Goal: Information Seeking & Learning: Learn about a topic

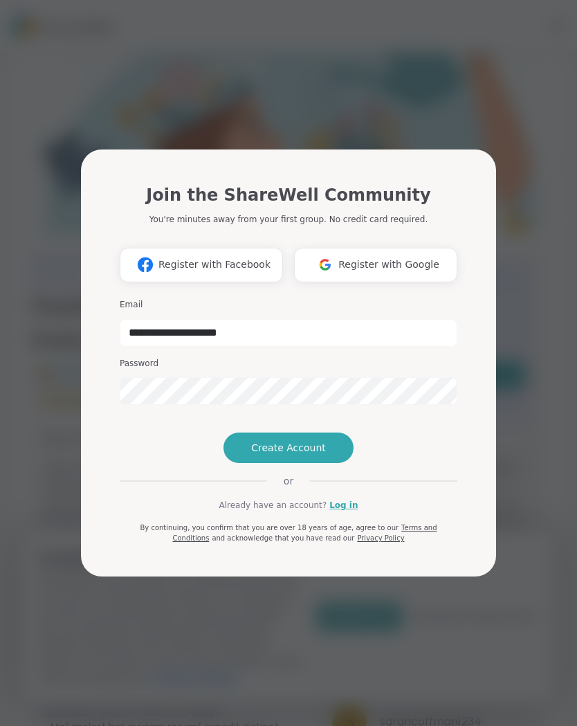
click at [311, 454] on span "Create Account" at bounding box center [288, 448] width 75 height 14
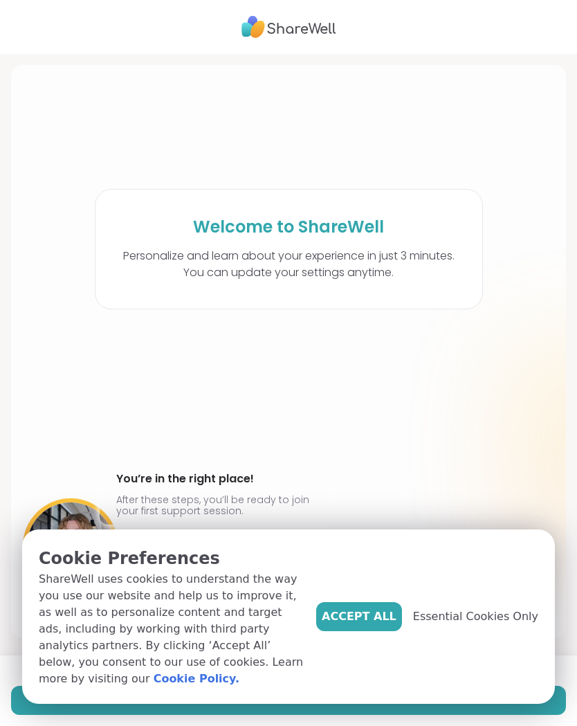
click at [376, 625] on span "Accept All" at bounding box center [359, 616] width 75 height 17
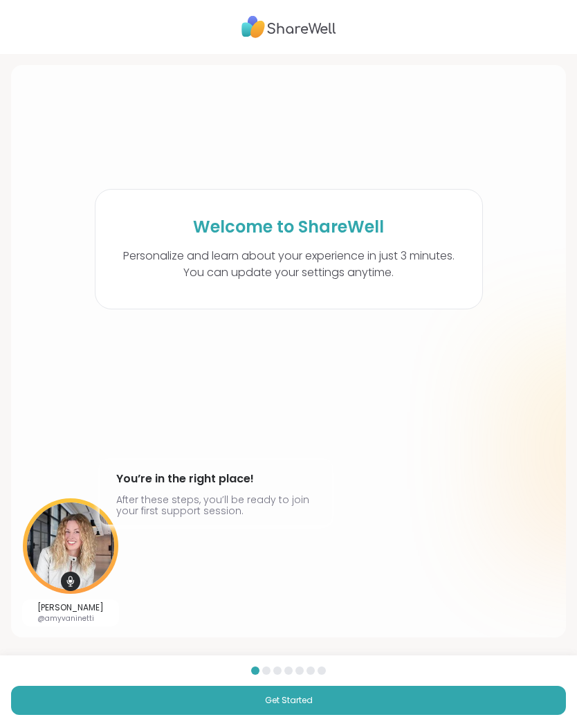
click at [309, 710] on button "Get Started" at bounding box center [288, 700] width 555 height 29
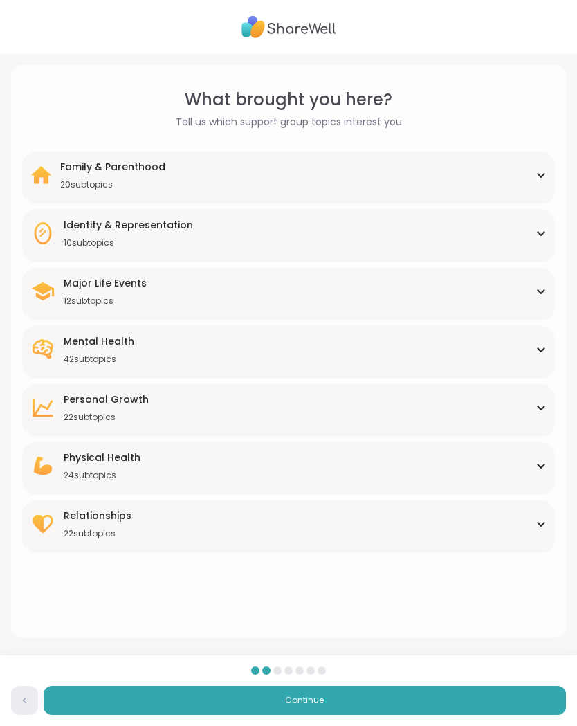
click at [531, 179] on div "Family & Parenthood 20 subtopics" at bounding box center [288, 175] width 516 height 30
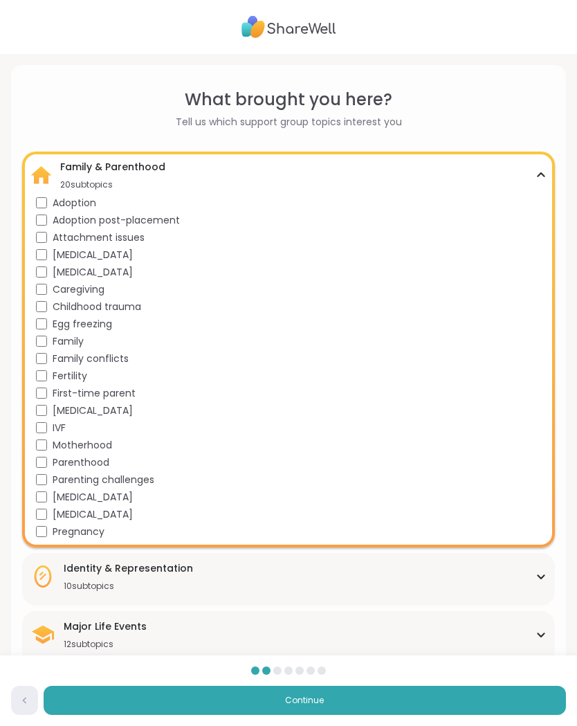
click at [549, 178] on div "Family & Parenthood 20 subtopics Adoption Adoption post-placement Attachment is…" at bounding box center [288, 349] width 533 height 396
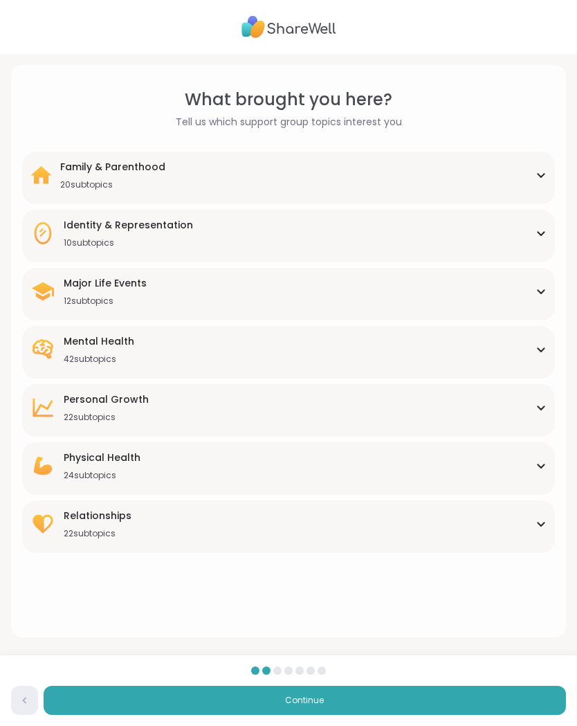
click at [533, 176] on div "Family & Parenthood 20 subtopics" at bounding box center [288, 175] width 516 height 30
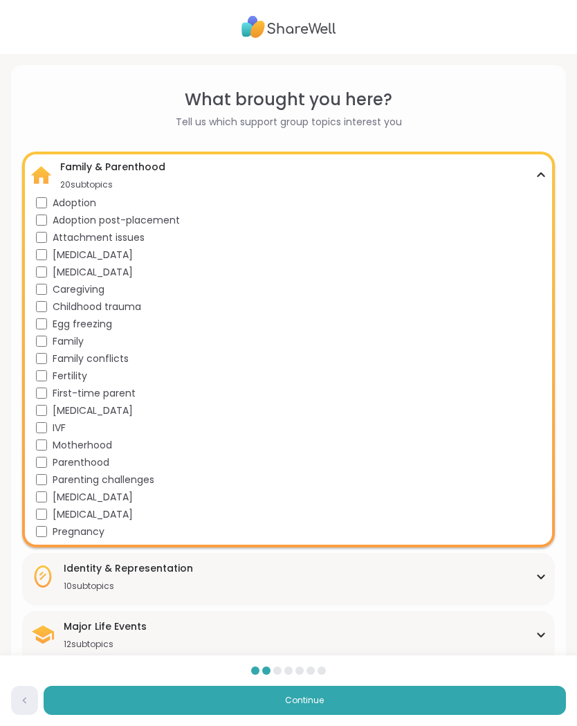
click at [542, 178] on div "Family & Parenthood 20 subtopics" at bounding box center [288, 175] width 516 height 30
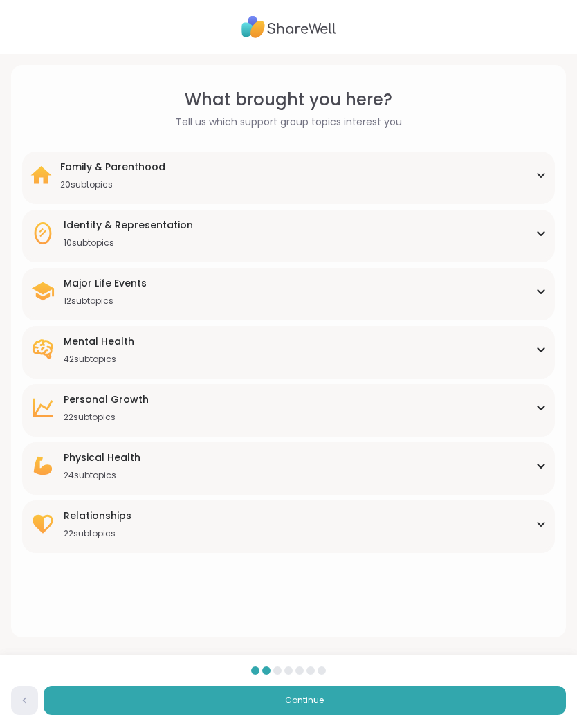
click at [538, 240] on div "Identity & Representation 10 subtopics" at bounding box center [288, 233] width 516 height 30
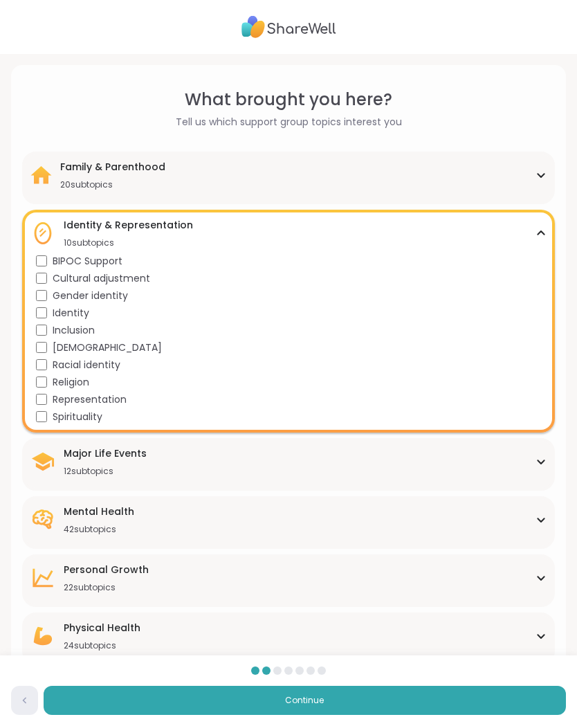
click at [546, 236] on icon at bounding box center [540, 233] width 11 height 7
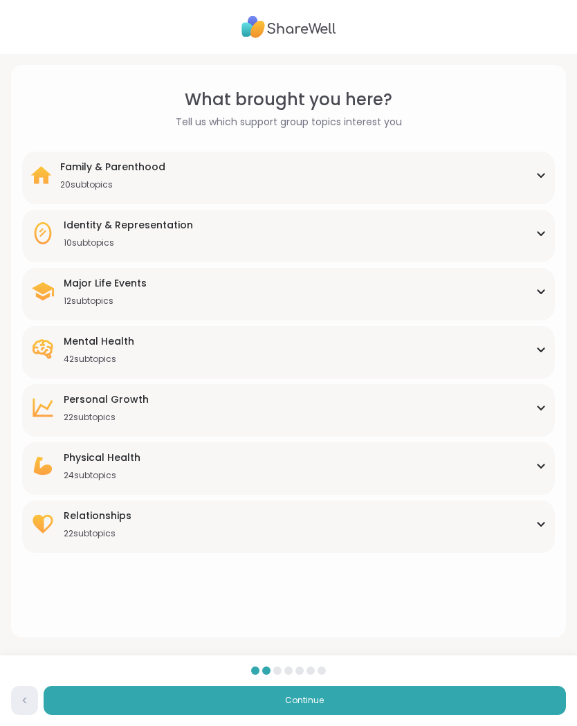
click at [537, 300] on div "Major Life Events 12 subtopics" at bounding box center [288, 291] width 516 height 30
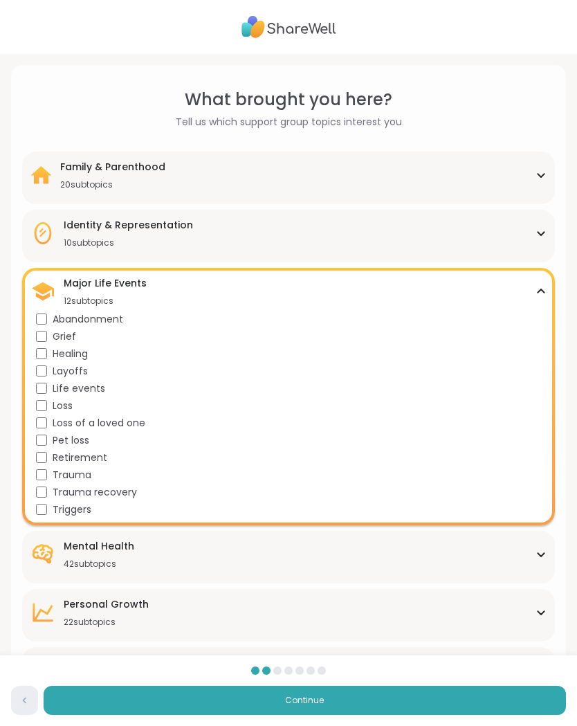
click at [68, 333] on span "Grief" at bounding box center [65, 336] width 24 height 15
click at [63, 516] on span "Triggers" at bounding box center [72, 509] width 39 height 15
click at [538, 291] on icon at bounding box center [540, 291] width 11 height 7
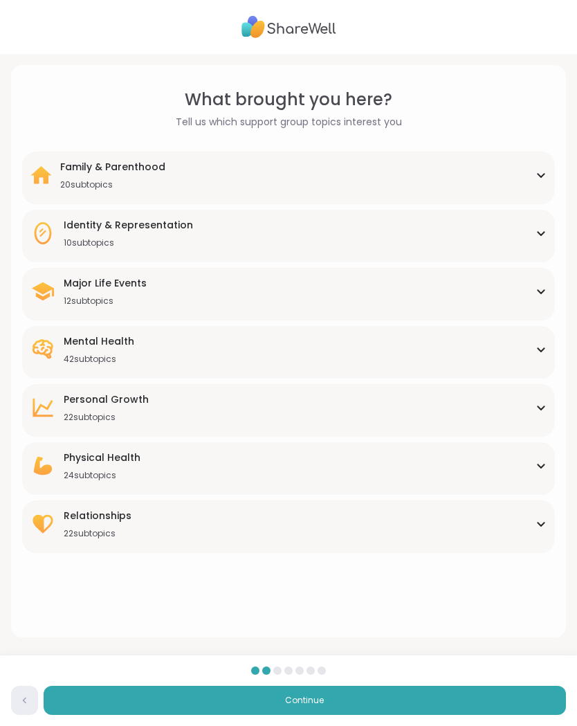
click at [544, 351] on icon at bounding box center [540, 349] width 11 height 7
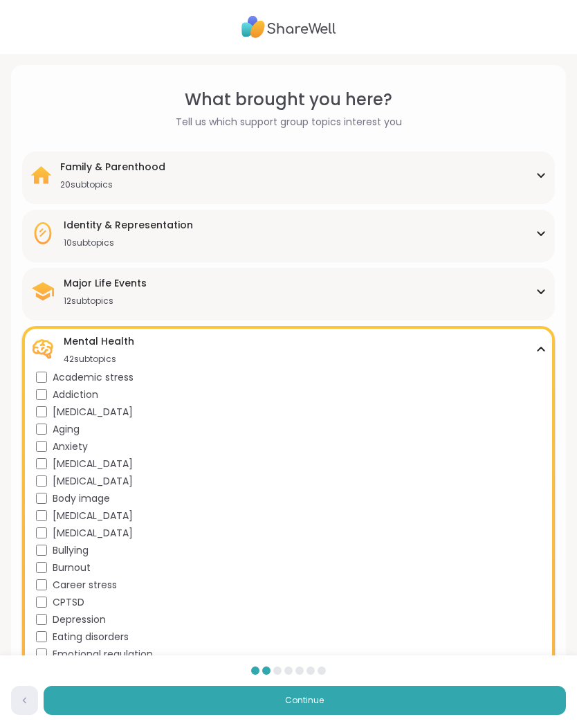
click at [23, 555] on div "Mental Health 42 subtopics Academic stress Addiction [MEDICAL_DATA] Aging Anxie…" at bounding box center [288, 698] width 533 height 744
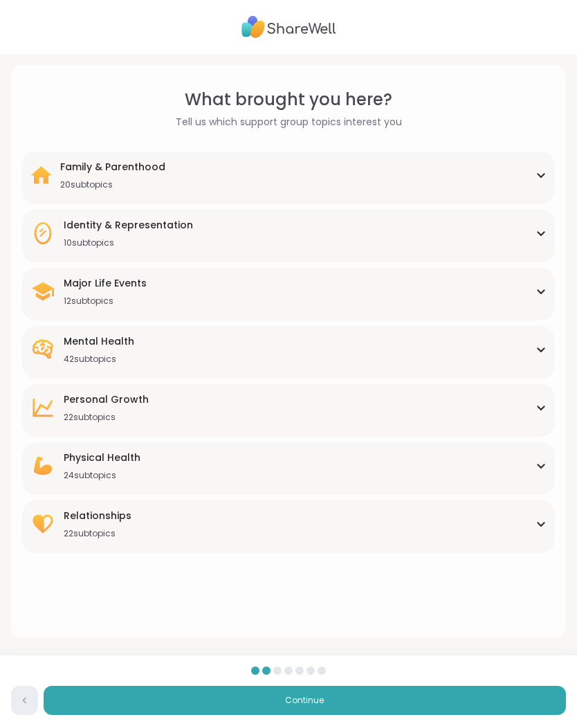
click at [488, 355] on div "Mental Health 42 subtopics" at bounding box center [288, 349] width 516 height 30
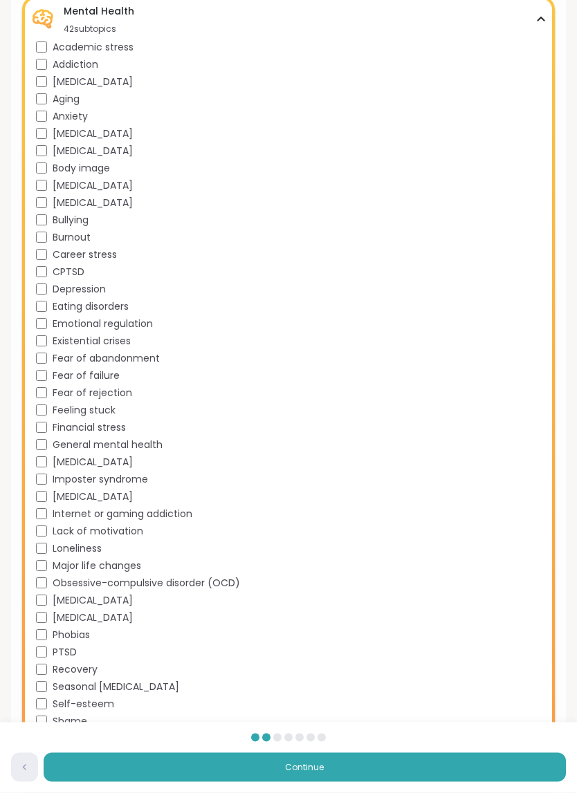
scroll to position [344, 0]
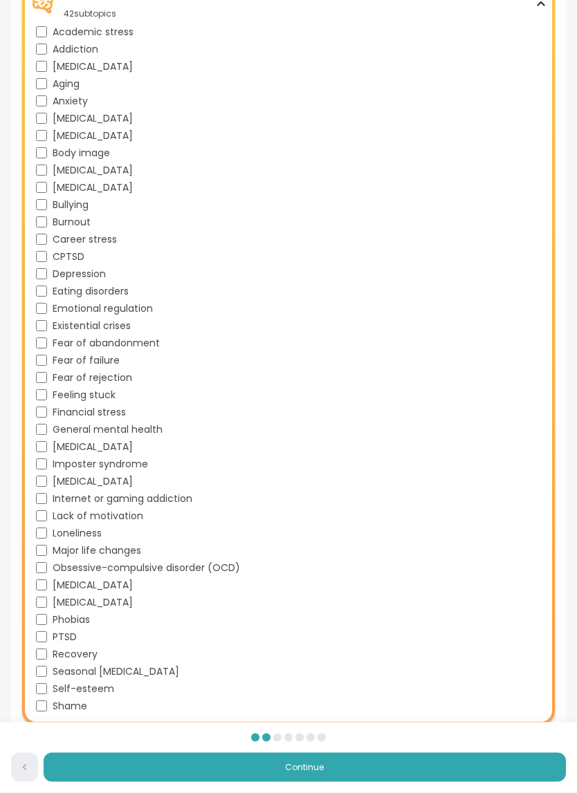
click at [107, 285] on span "Eating disorders" at bounding box center [91, 292] width 76 height 15
click at [109, 360] on span "Fear of failure" at bounding box center [86, 361] width 67 height 15
click at [117, 382] on span "Fear of rejection" at bounding box center [93, 378] width 80 height 15
click at [122, 409] on span "Financial stress" at bounding box center [89, 413] width 73 height 15
click at [152, 431] on span "General mental health" at bounding box center [108, 430] width 110 height 15
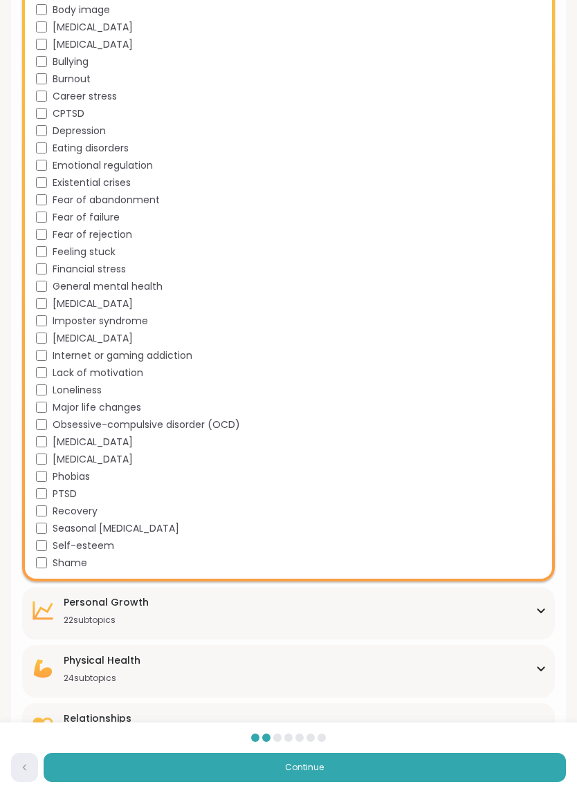
scroll to position [494, 0]
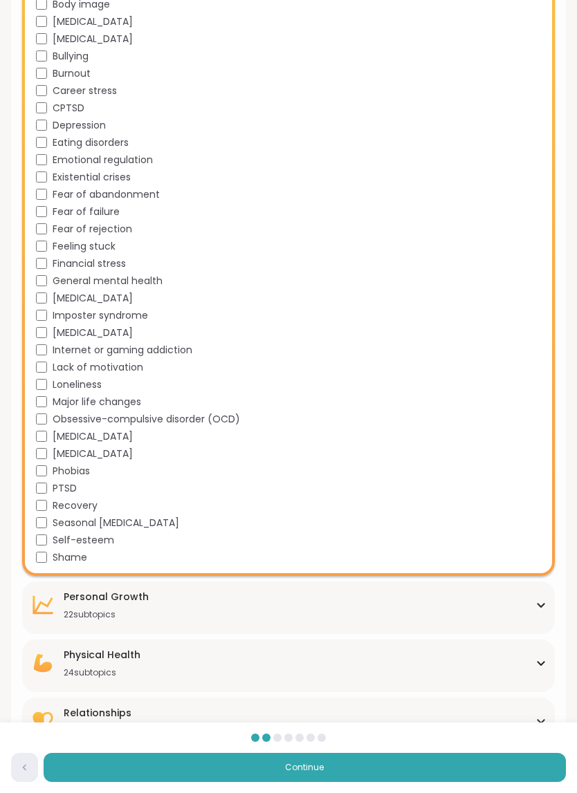
click at [107, 441] on span "[MEDICAL_DATA]" at bounding box center [93, 437] width 80 height 15
click at [97, 547] on span "Self-esteem" at bounding box center [84, 540] width 62 height 15
click at [64, 564] on span "Shame" at bounding box center [70, 558] width 35 height 15
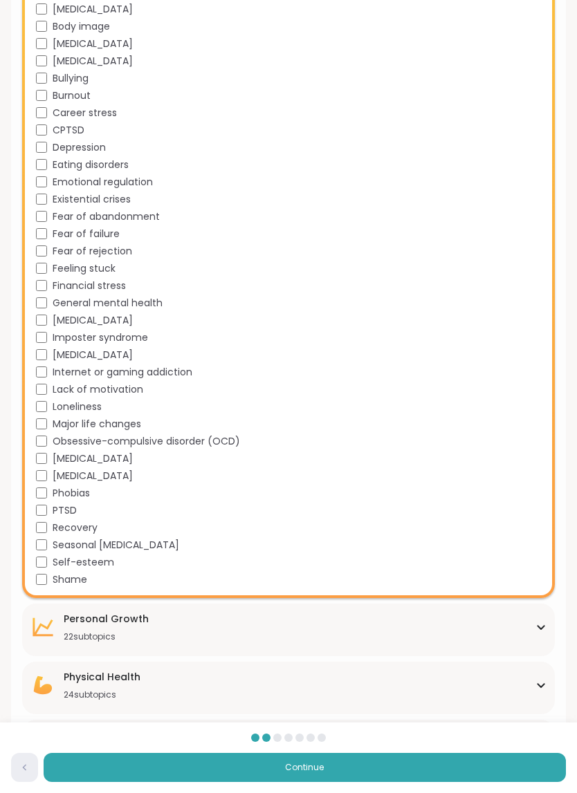
scroll to position [473, 0]
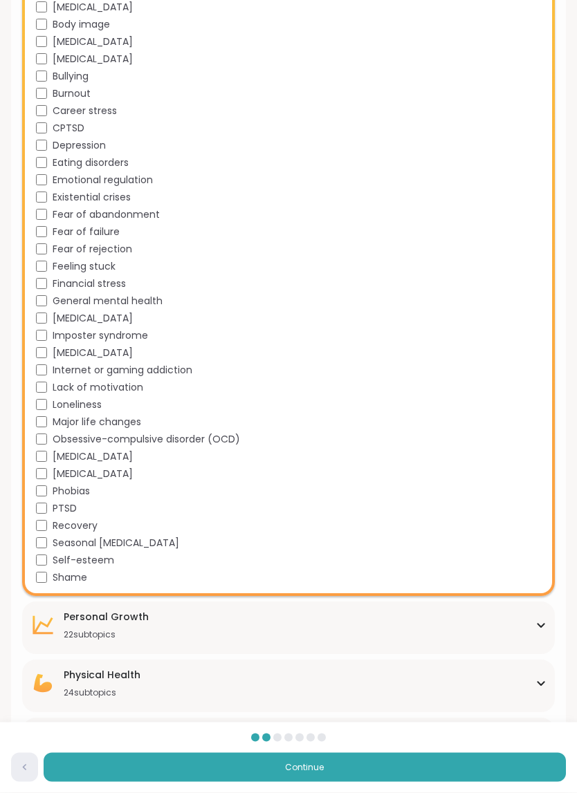
click at [93, 480] on span "[MEDICAL_DATA]" at bounding box center [93, 475] width 80 height 15
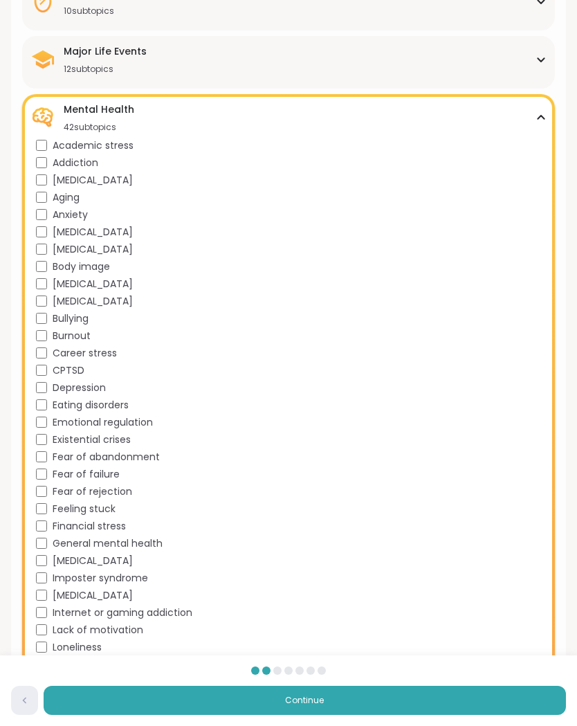
scroll to position [215, 0]
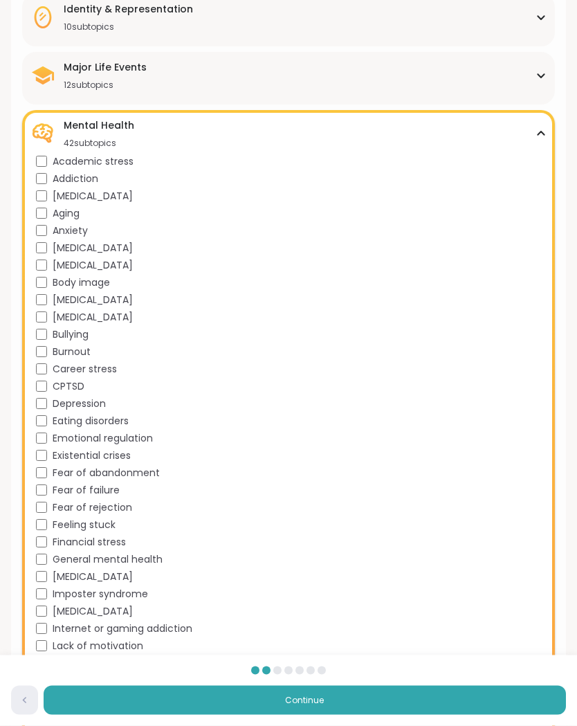
click at [544, 131] on icon at bounding box center [540, 134] width 11 height 7
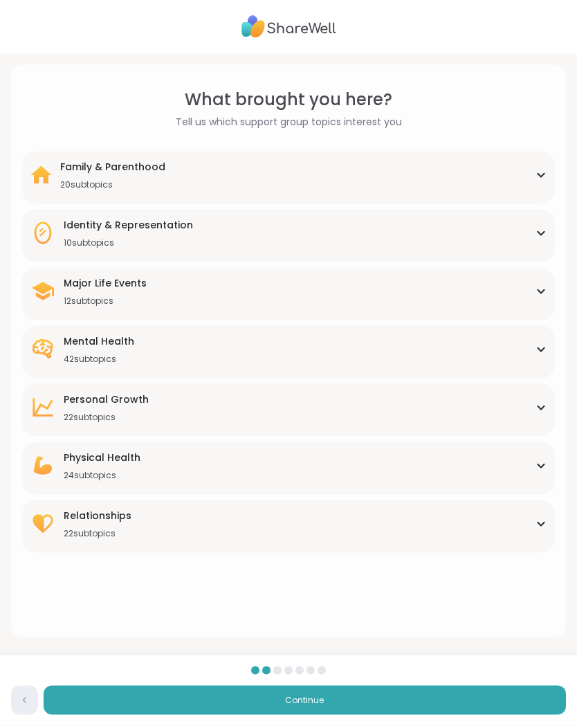
scroll to position [0, 0]
click at [544, 405] on icon at bounding box center [540, 407] width 11 height 7
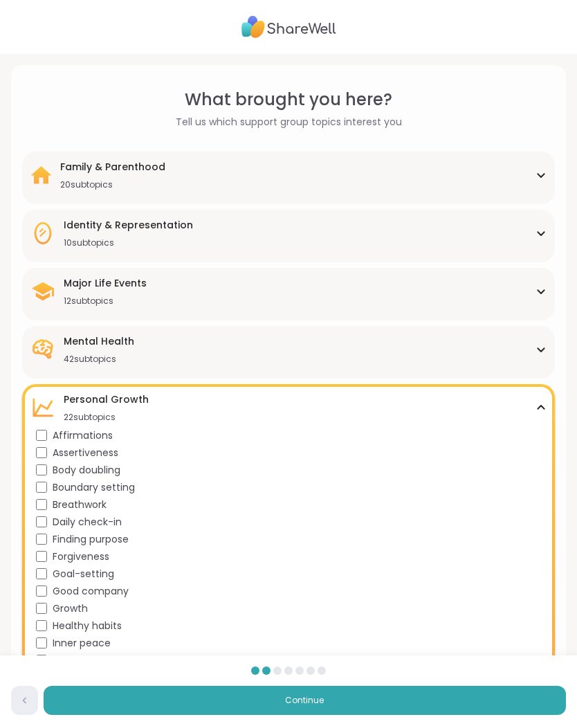
click at [544, 405] on icon at bounding box center [540, 407] width 11 height 7
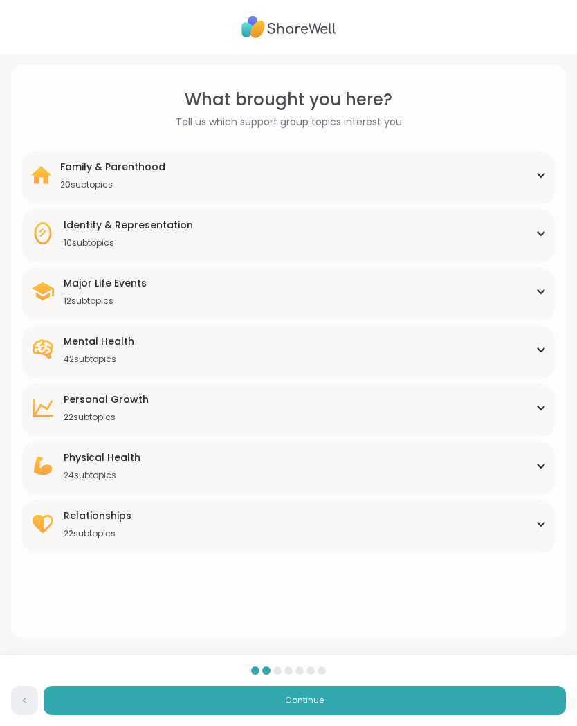
click at [545, 409] on icon at bounding box center [540, 407] width 11 height 7
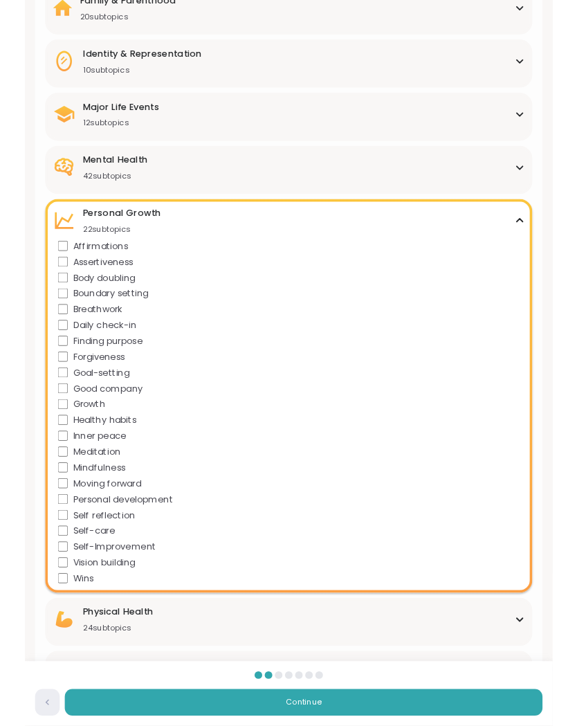
scroll to position [165, 0]
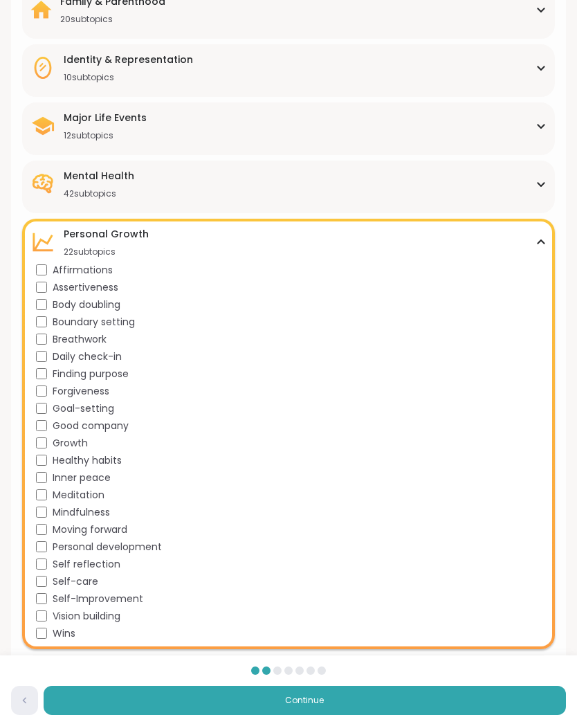
click at [124, 324] on span "Boundary setting" at bounding box center [94, 322] width 82 height 15
click at [119, 376] on span "Finding purpose" at bounding box center [91, 374] width 76 height 15
click at [99, 394] on span "Forgiveness" at bounding box center [81, 391] width 57 height 15
click at [107, 479] on span "Inner peace" at bounding box center [82, 477] width 58 height 15
click at [109, 570] on span "Self reflection" at bounding box center [87, 564] width 68 height 15
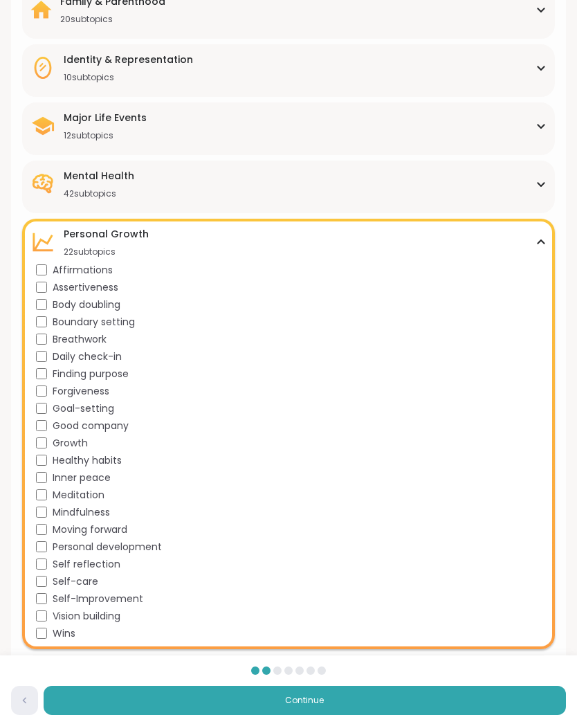
click at [99, 587] on div "Self-care" at bounding box center [291, 581] width 511 height 15
click at [140, 600] on span "Self-Improvement" at bounding box center [98, 598] width 91 height 15
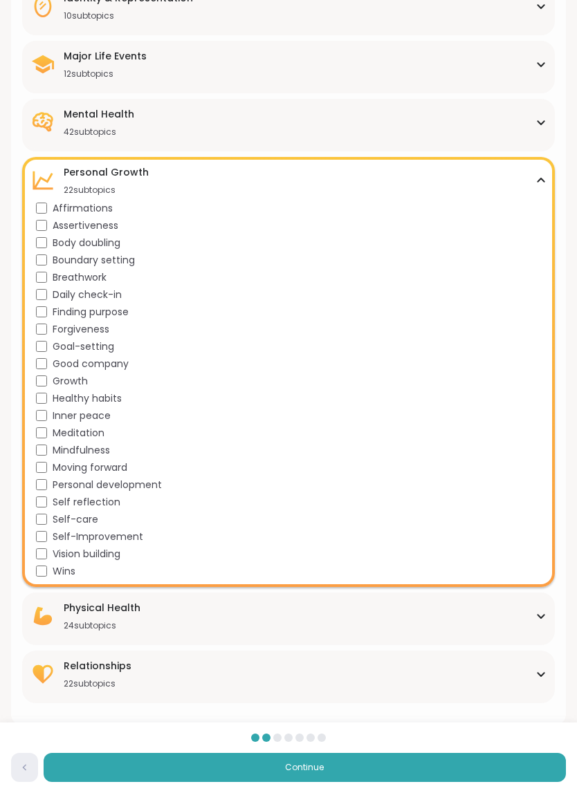
scroll to position [228, 0]
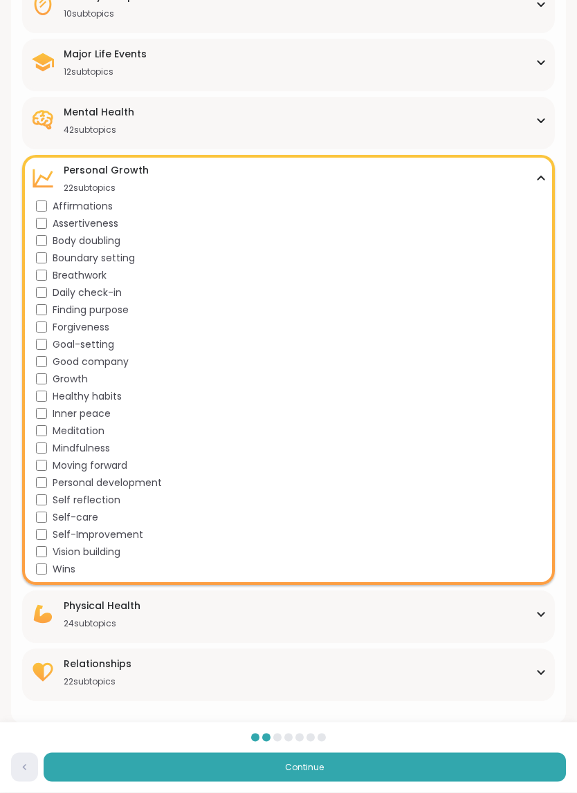
click at [538, 178] on icon at bounding box center [540, 178] width 6 height 3
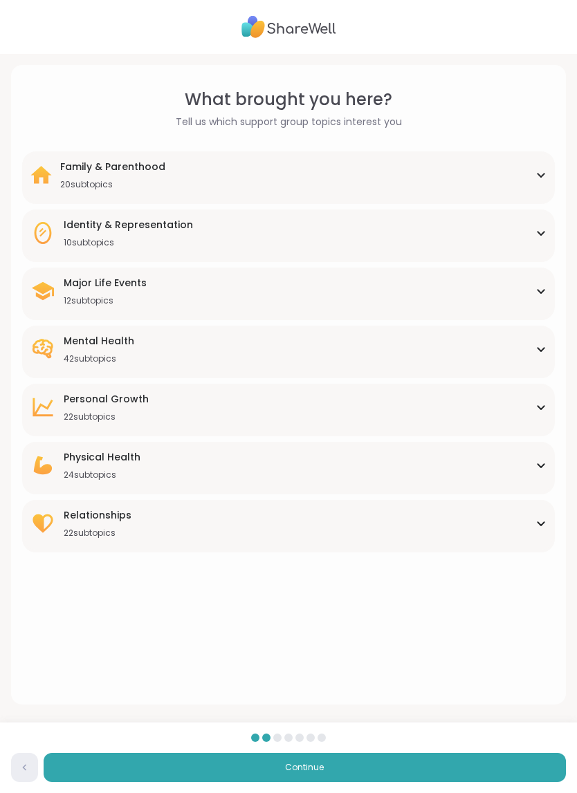
scroll to position [0, 0]
click at [398, 470] on div "Physical Health 24 subtopics" at bounding box center [288, 465] width 516 height 30
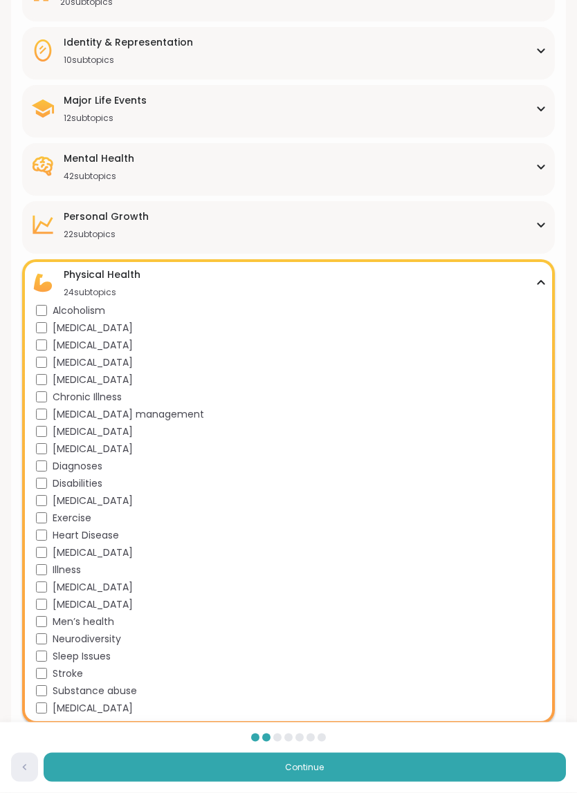
scroll to position [184, 0]
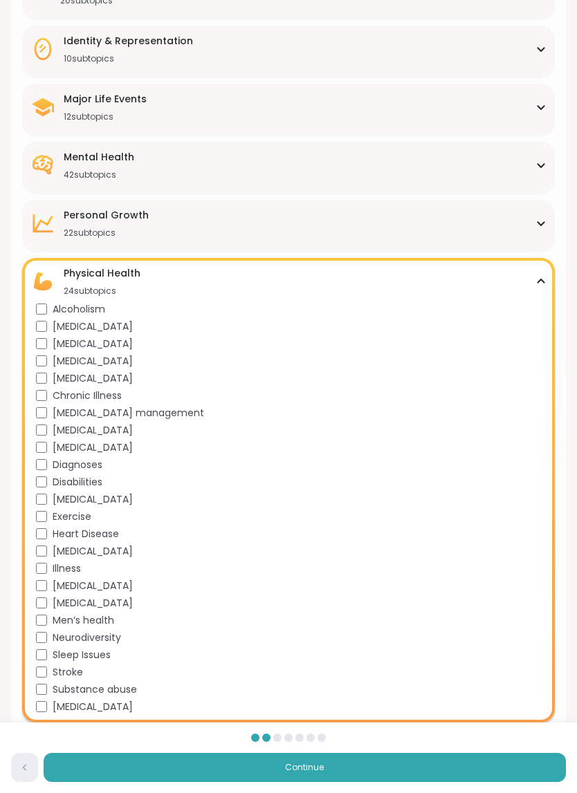
click at [111, 389] on span "Chronic Illness" at bounding box center [87, 396] width 69 height 15
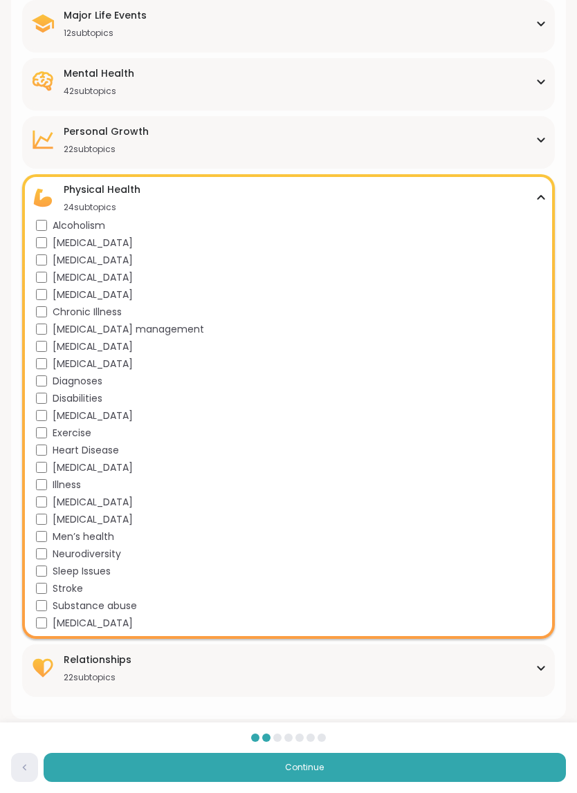
scroll to position [282, 0]
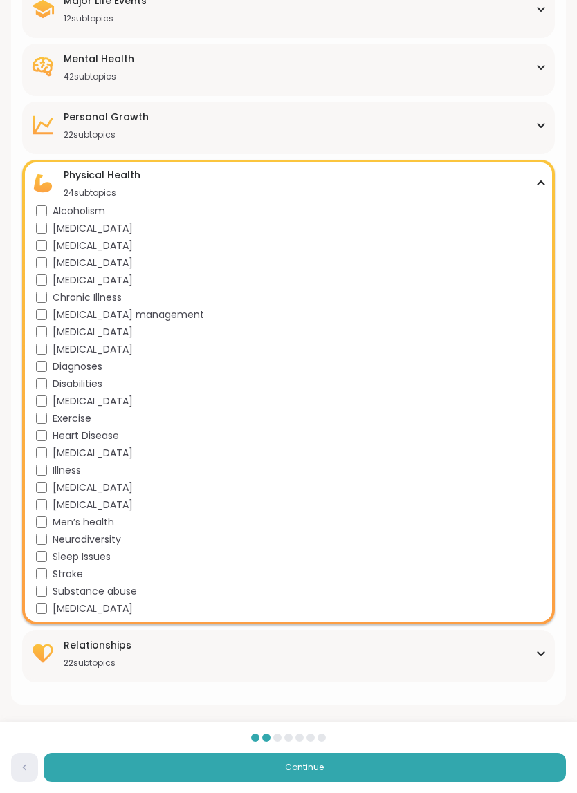
click at [111, 522] on span "Men’s health" at bounding box center [84, 522] width 62 height 15
click at [552, 179] on div "Physical Health 24 subtopics [MEDICAL_DATA] [MEDICAL_DATA] [MEDICAL_DATA] [MEDI…" at bounding box center [288, 392] width 533 height 465
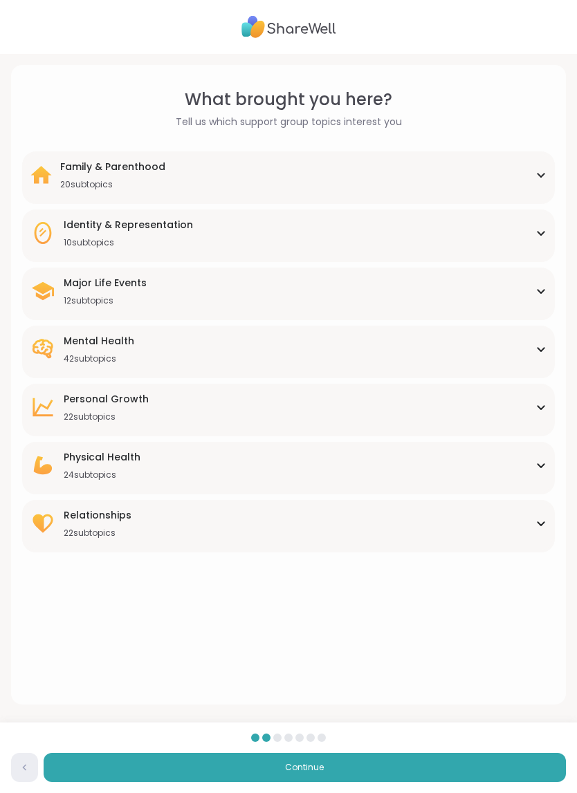
click at [385, 541] on div "Relationships 22 subtopics Being single Cheating Closure Codependency Dating Di…" at bounding box center [288, 526] width 533 height 53
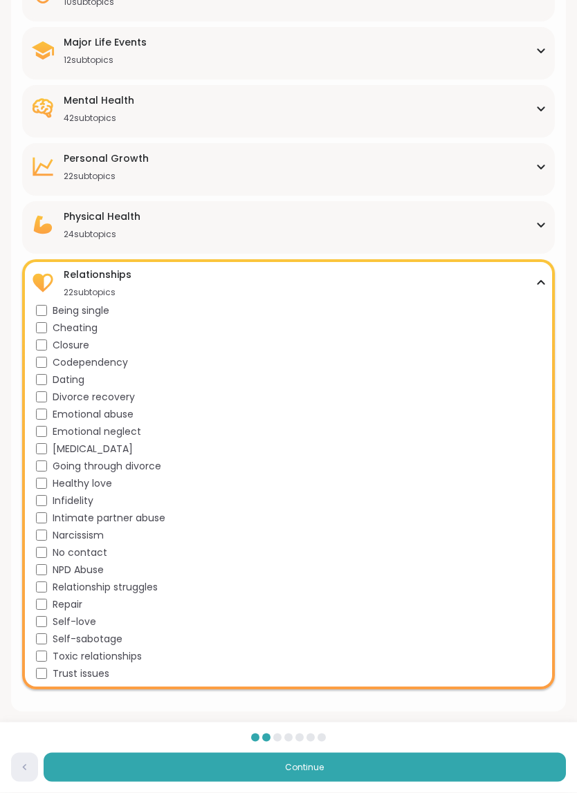
scroll to position [248, 0]
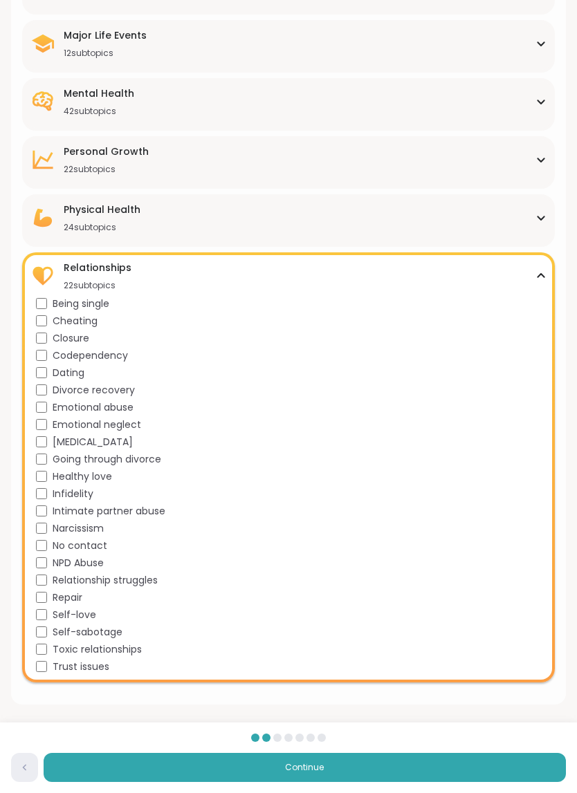
click at [84, 621] on span "Self-love" at bounding box center [75, 615] width 44 height 15
click at [118, 635] on span "Self-sabotage" at bounding box center [88, 632] width 70 height 15
click at [81, 674] on span "Trust issues" at bounding box center [81, 667] width 57 height 15
click at [123, 405] on span "Emotional abuse" at bounding box center [93, 408] width 81 height 15
click at [140, 578] on span "Relationship struggles" at bounding box center [105, 580] width 105 height 15
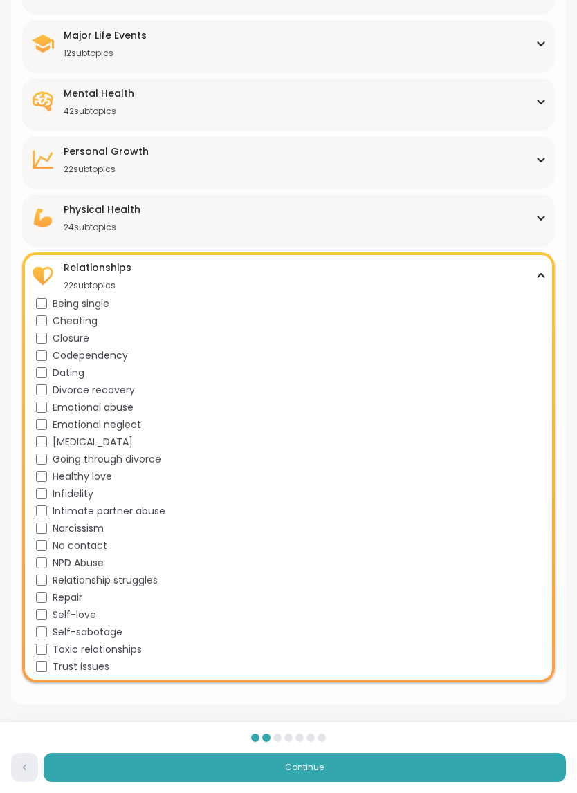
click at [553, 266] on div "Relationships 22 subtopics Being single Cheating Closure Codependency Dating Di…" at bounding box center [288, 467] width 533 height 430
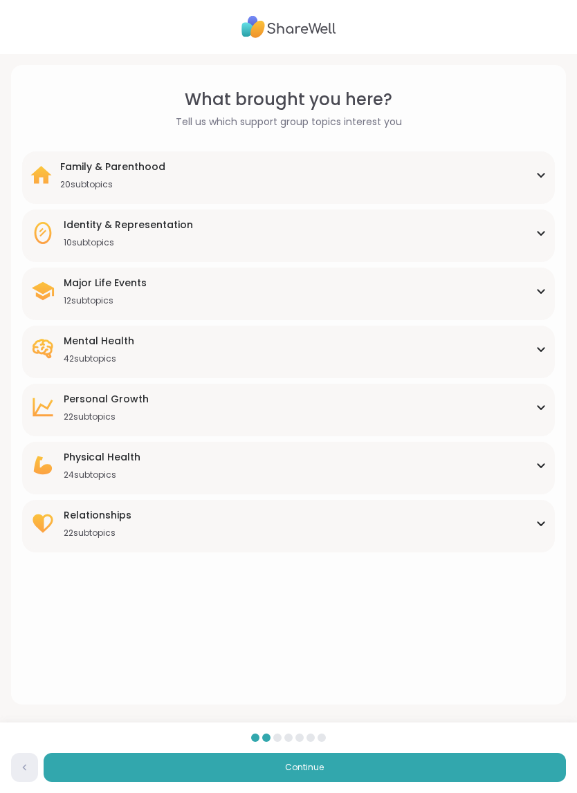
scroll to position [0, 0]
click at [423, 539] on div "Relationships 22 subtopics Being single Cheating Closure Codependency Dating Di…" at bounding box center [288, 526] width 533 height 53
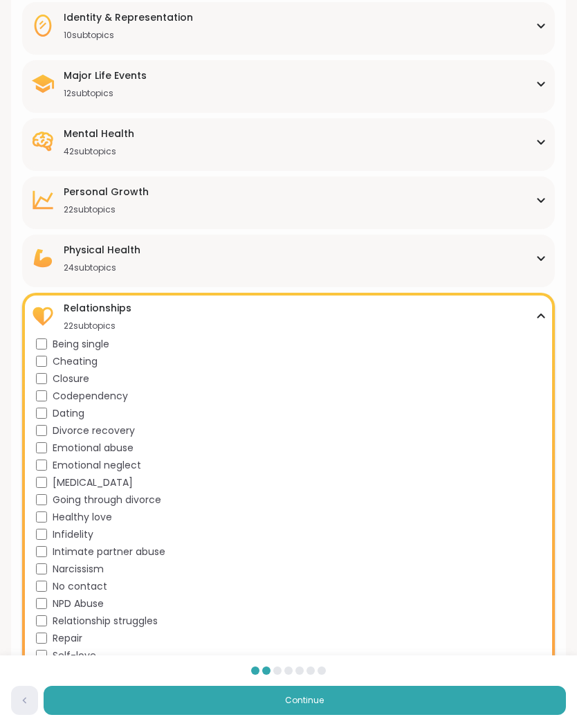
scroll to position [206, 0]
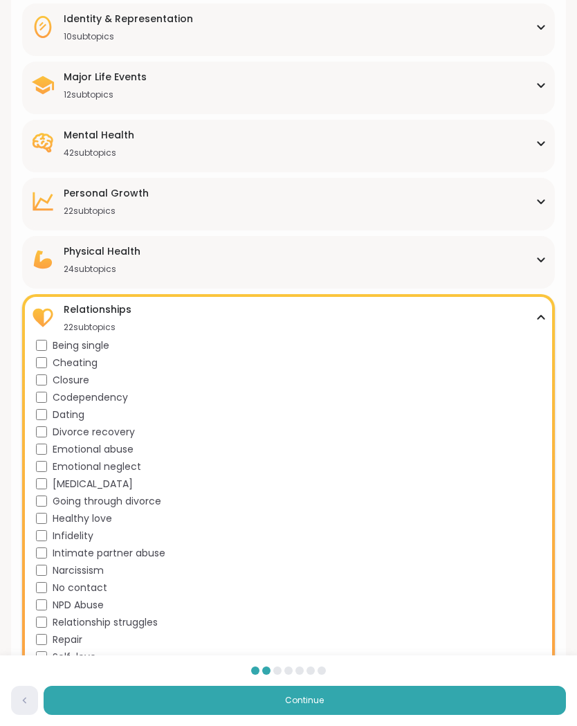
click at [543, 313] on div "Relationships 22 subtopics" at bounding box center [288, 317] width 516 height 30
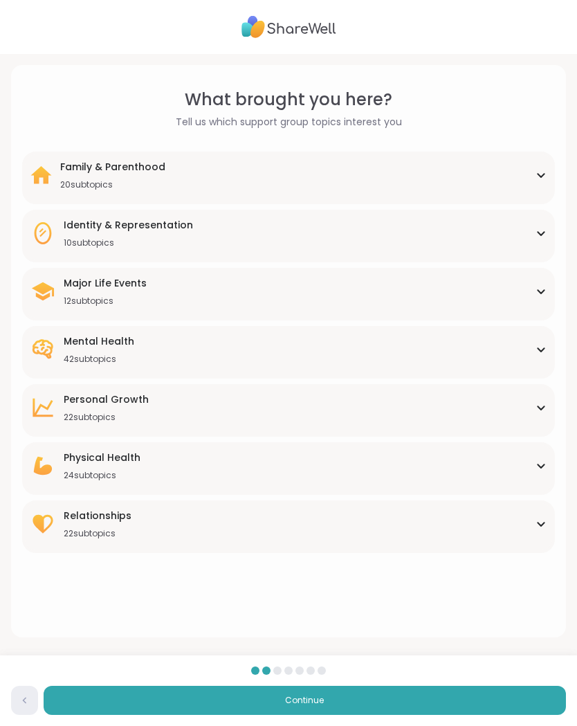
scroll to position [0, 0]
click at [362, 700] on button "Continue" at bounding box center [305, 700] width 522 height 29
